Goal: Obtain resource: Obtain resource

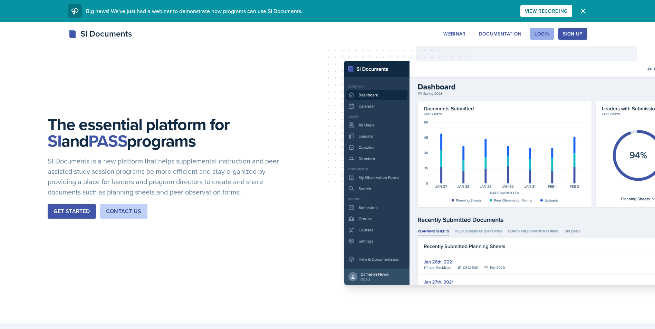
click at [540, 34] on div "Login" at bounding box center [542, 34] width 15 height 6
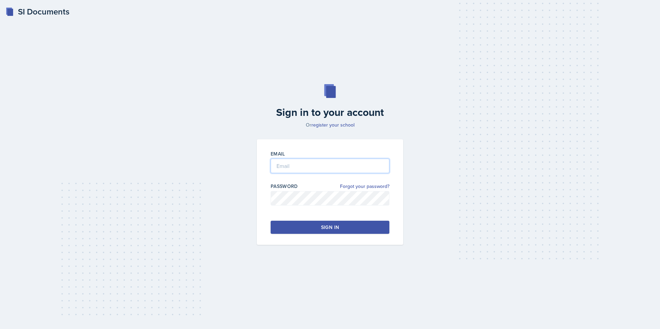
click at [315, 166] on input "email" at bounding box center [330, 166] width 119 height 15
type input "[EMAIL_ADDRESS][PERSON_NAME][DOMAIN_NAME]"
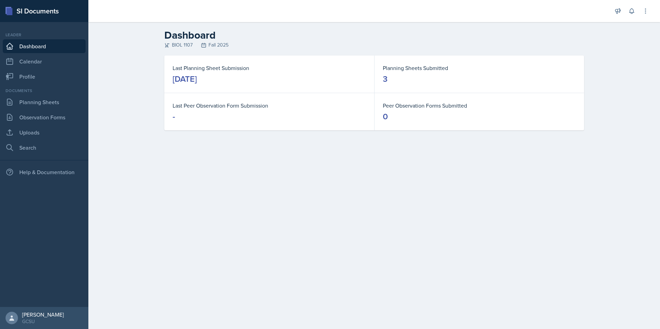
click at [46, 95] on div "Documents Planning Sheets Observation Forms Uploads Search" at bounding box center [44, 121] width 83 height 67
click at [46, 95] on link "Planning Sheets" at bounding box center [44, 102] width 83 height 14
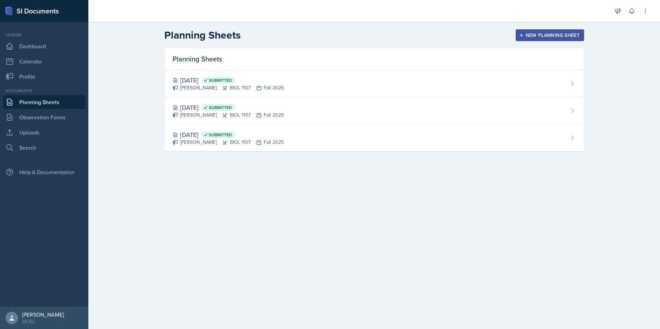
click at [48, 103] on link "Planning Sheets" at bounding box center [44, 102] width 83 height 14
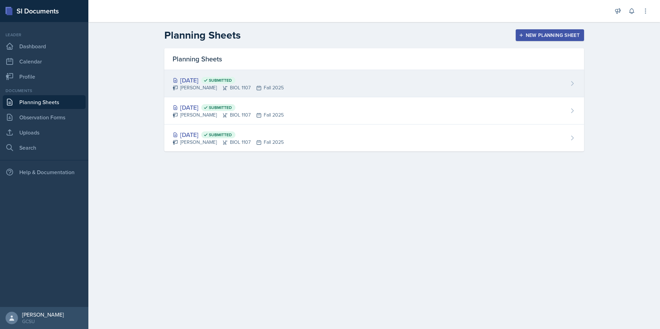
click at [191, 82] on div "[DATE] Submitted" at bounding box center [228, 80] width 111 height 9
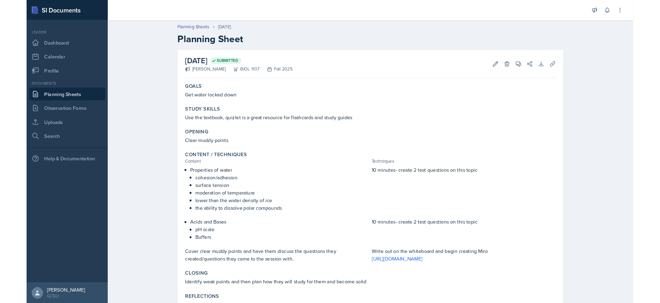
scroll to position [25, 0]
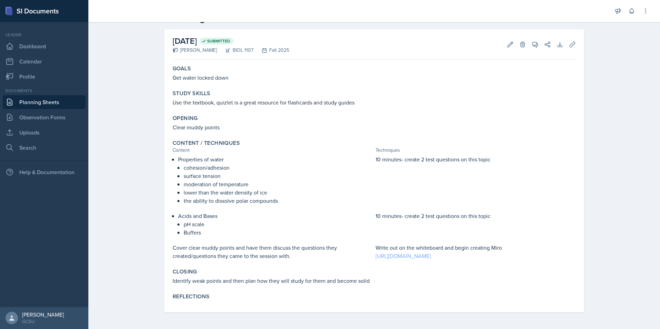
click at [431, 254] on link "[URL][DOMAIN_NAME]" at bounding box center [403, 256] width 55 height 8
click at [431, 257] on link "[URL][DOMAIN_NAME]" at bounding box center [403, 256] width 55 height 8
